Goal: Find specific page/section: Find specific page/section

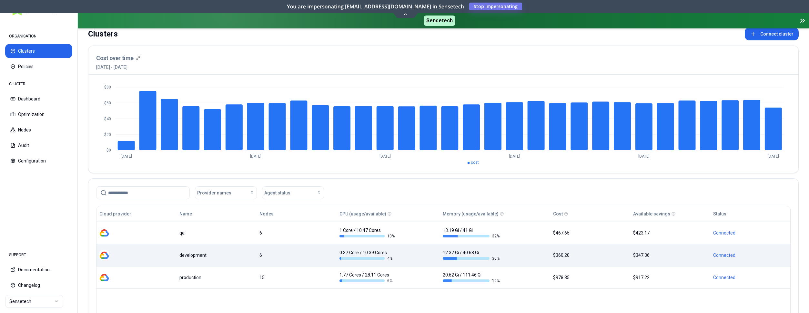
scroll to position [33, 0]
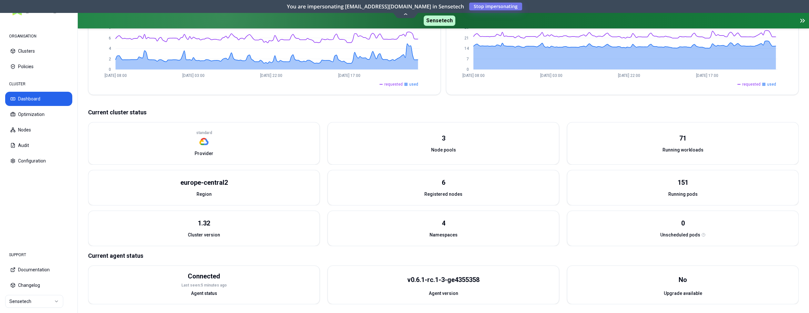
scroll to position [198, 0]
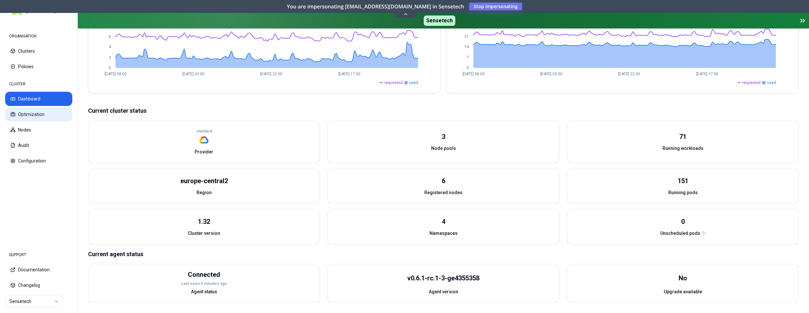
click at [32, 117] on button "Optimization" at bounding box center [38, 114] width 67 height 14
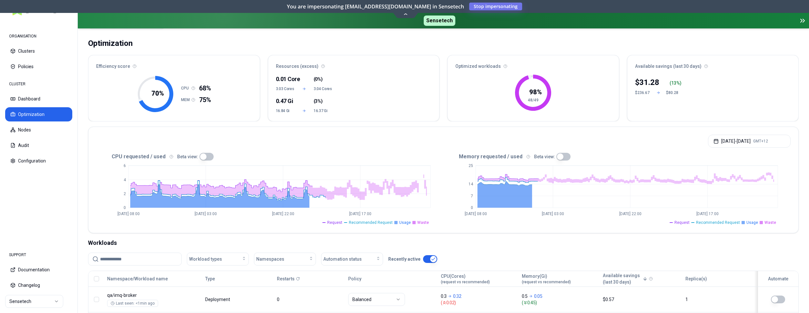
scroll to position [66, 0]
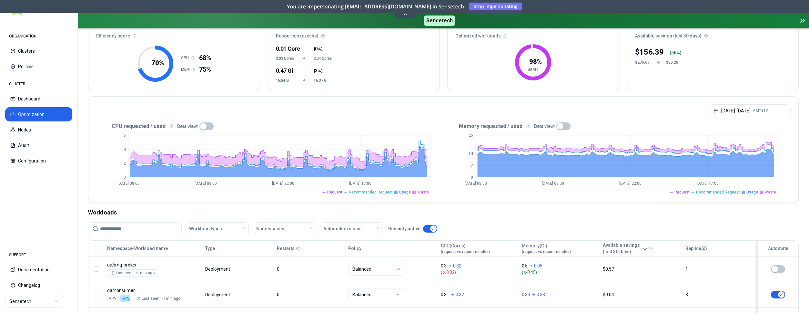
click at [200, 127] on button "button" at bounding box center [206, 126] width 14 height 8
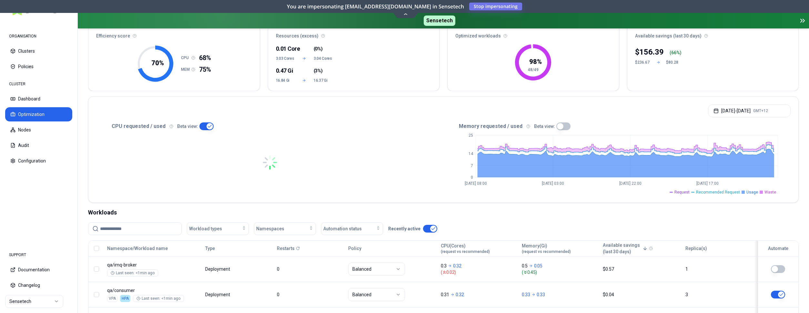
click at [560, 127] on button "button" at bounding box center [563, 126] width 14 height 8
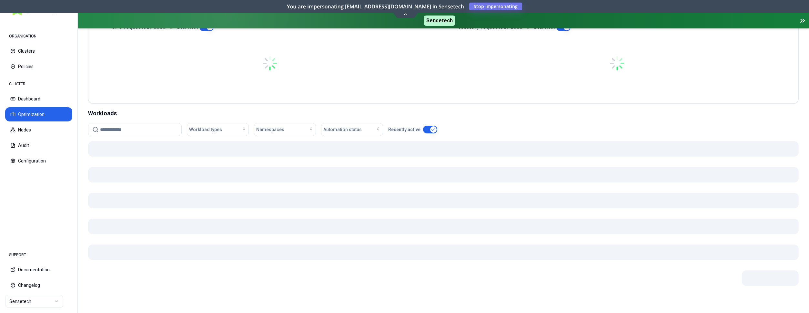
scroll to position [165, 0]
